Goal: Book appointment/travel/reservation

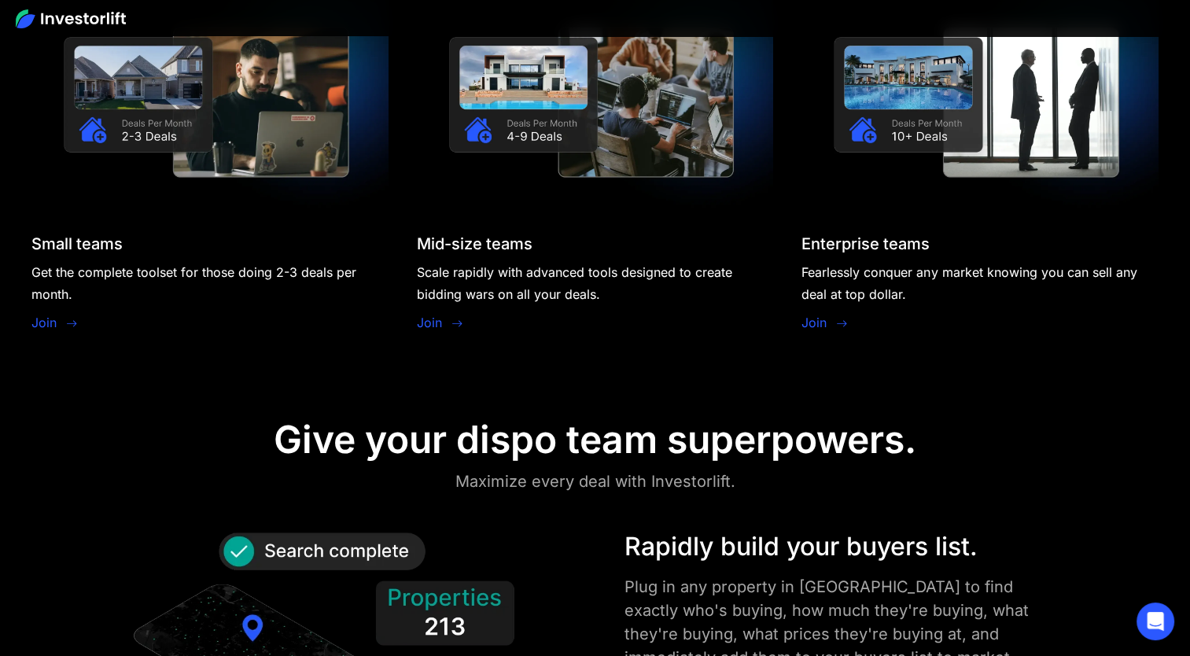
scroll to position [1557, 0]
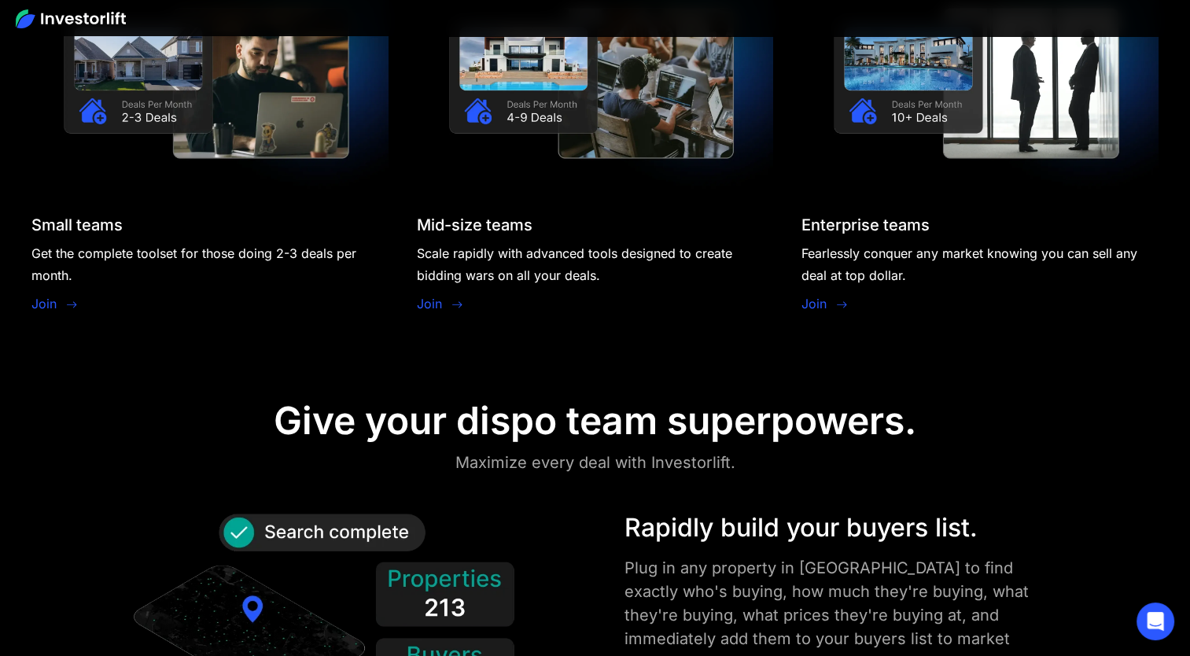
click at [46, 296] on link "Join" at bounding box center [43, 303] width 25 height 19
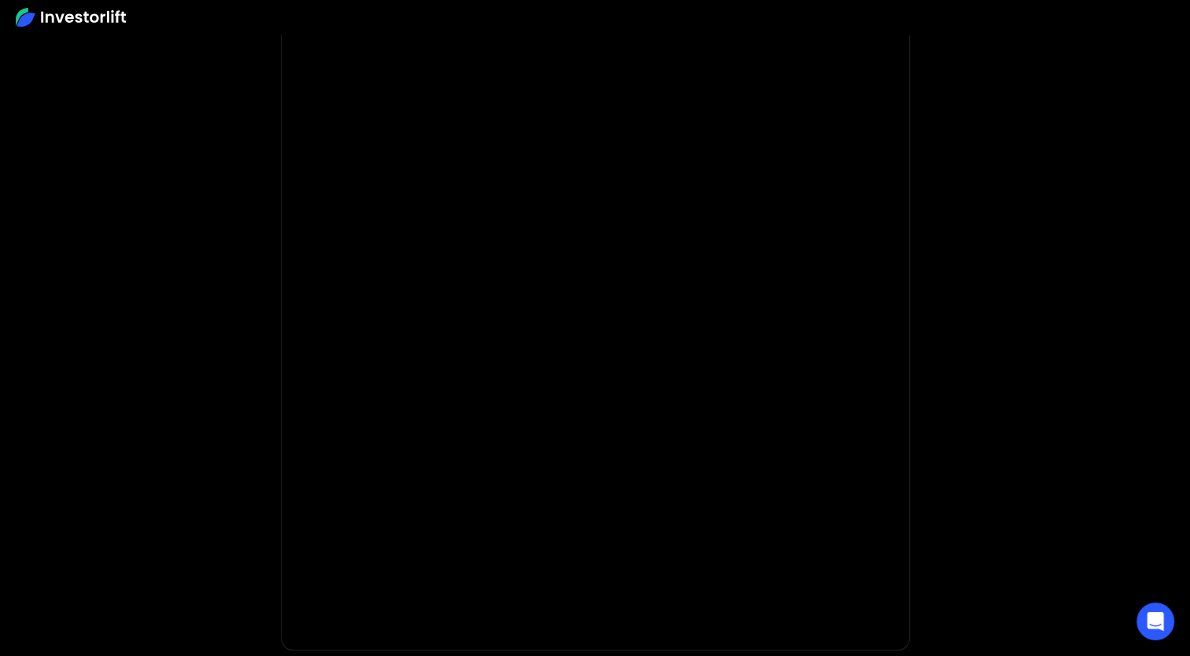
scroll to position [46, 0]
